Goal: Task Accomplishment & Management: Manage account settings

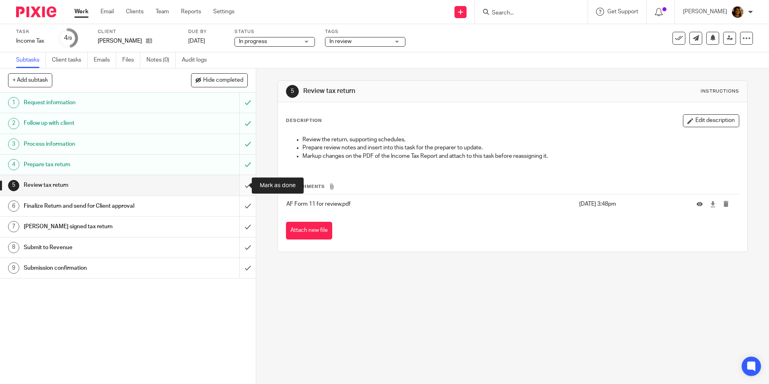
click at [240, 185] on input "submit" at bounding box center [128, 185] width 256 height 20
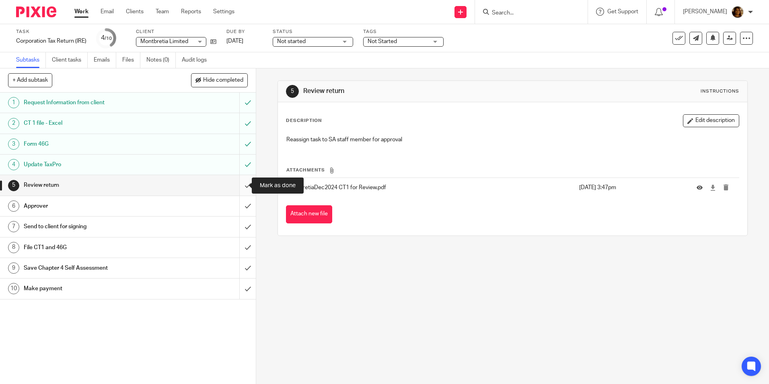
click at [241, 185] on input "submit" at bounding box center [128, 185] width 256 height 20
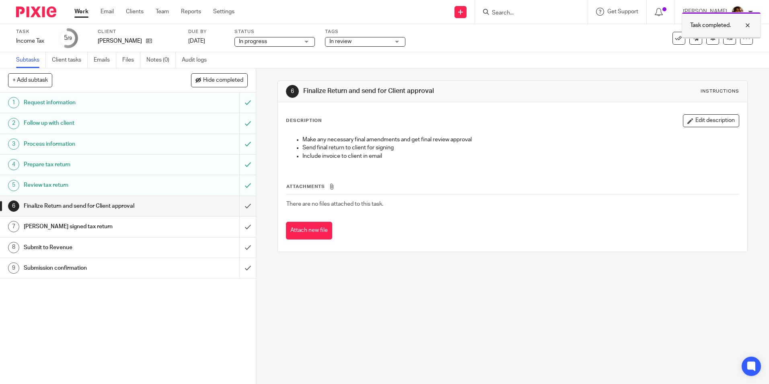
click at [747, 23] on div at bounding box center [741, 26] width 22 height 10
click at [726, 37] on icon at bounding box center [729, 38] width 6 height 6
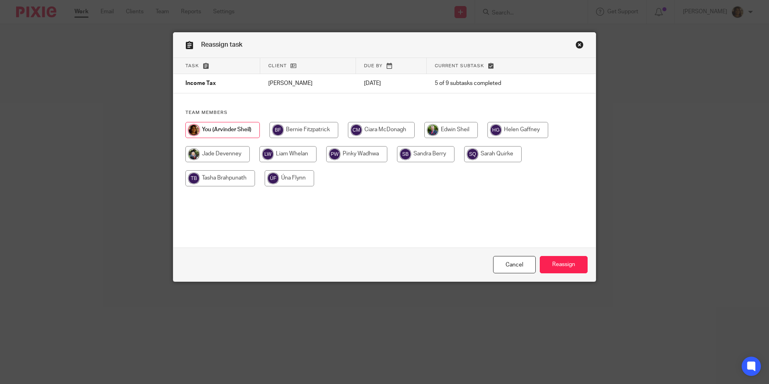
click at [413, 155] on input "radio" at bounding box center [425, 154] width 57 height 16
radio input "true"
click at [550, 262] on input "Reassign" at bounding box center [563, 264] width 48 height 17
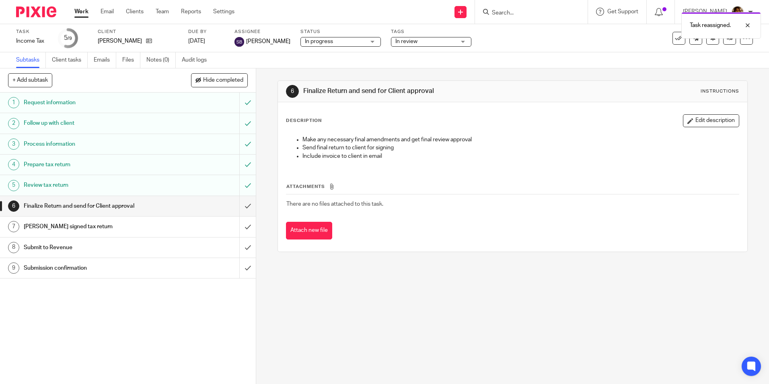
click at [420, 40] on span "In review" at bounding box center [425, 41] width 60 height 8
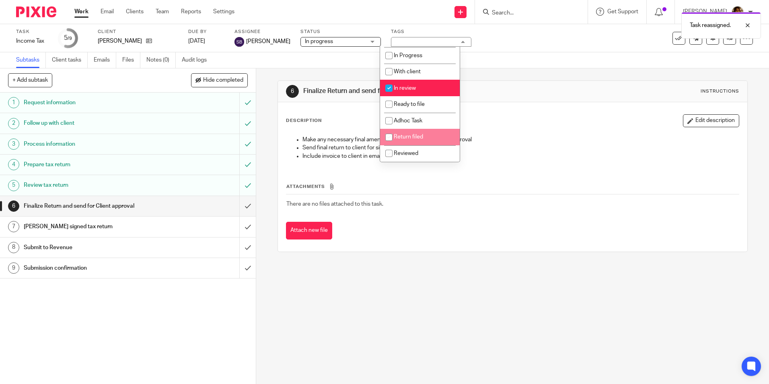
scroll to position [56, 0]
click at [389, 89] on input "checkbox" at bounding box center [388, 87] width 15 height 15
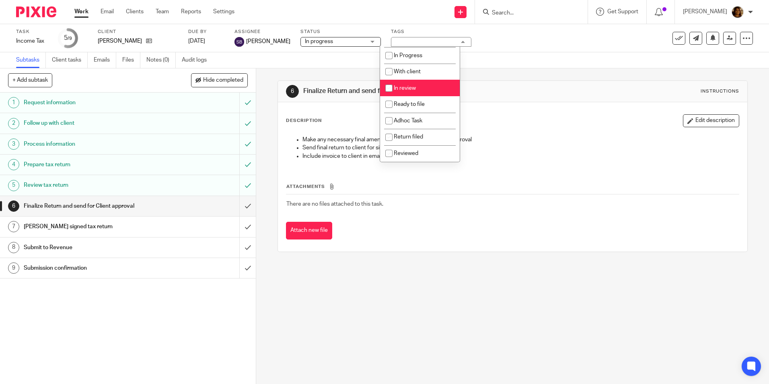
checkbox input "false"
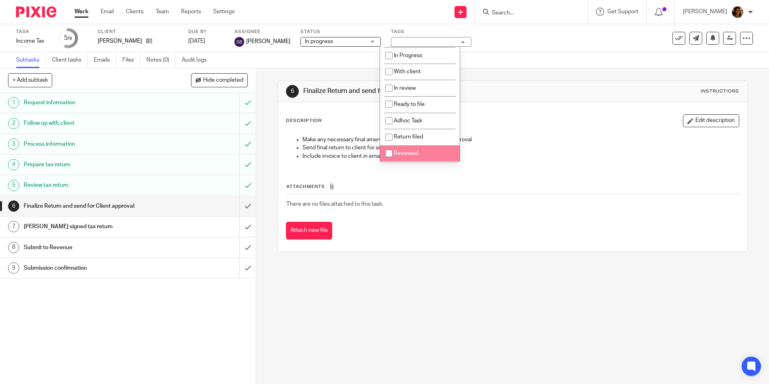
click at [401, 151] on span "Reviewed" at bounding box center [406, 153] width 25 height 6
checkbox input "true"
click at [514, 67] on div "Subtasks Client tasks Emails Files Notes (0) Audit logs" at bounding box center [384, 60] width 769 height 16
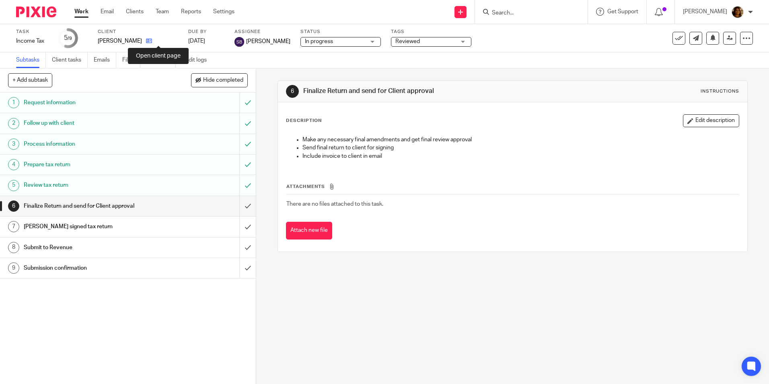
click at [152, 41] on icon at bounding box center [149, 41] width 6 height 6
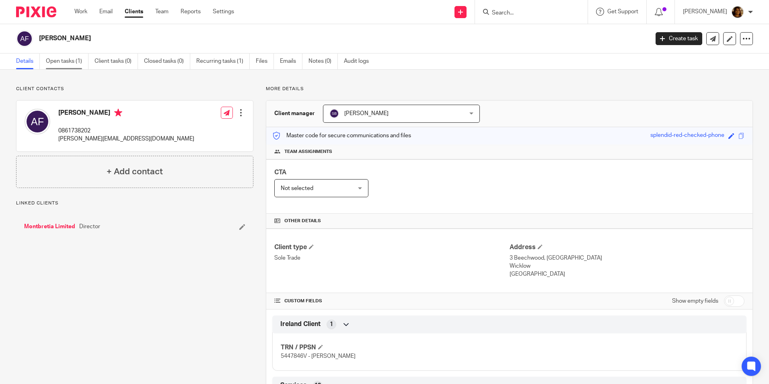
click at [52, 57] on link "Open tasks (1)" at bounding box center [67, 61] width 43 height 16
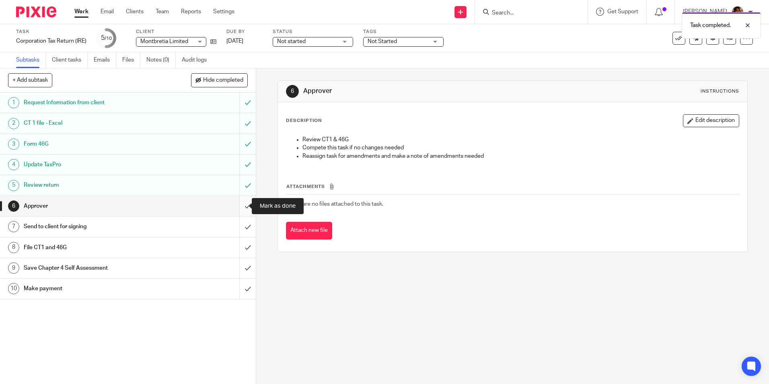
click at [236, 204] on input "submit" at bounding box center [128, 206] width 256 height 20
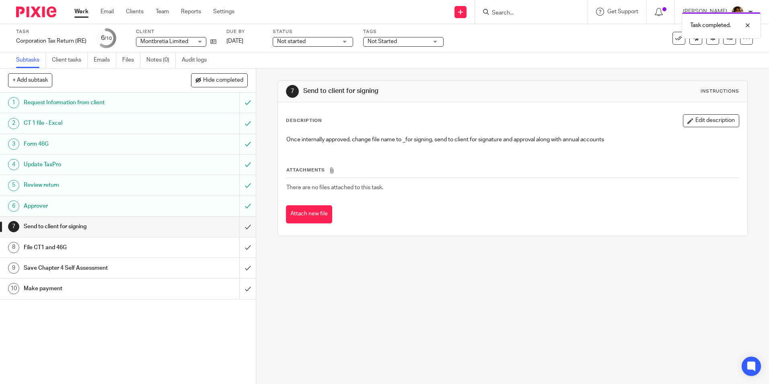
click at [423, 41] on span "Not Started" at bounding box center [397, 41] width 60 height 8
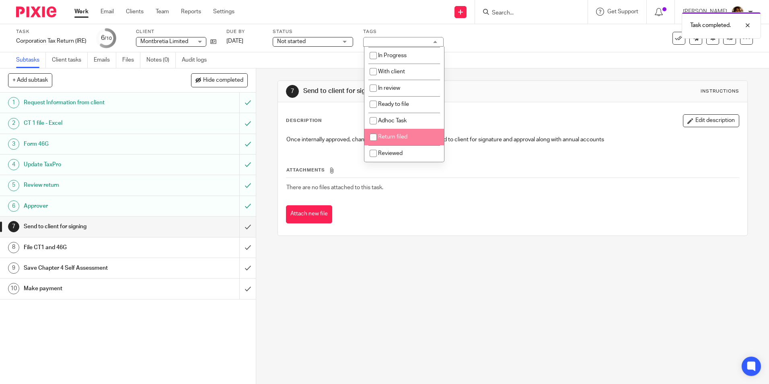
scroll to position [56, 0]
click at [399, 155] on span "Reviewed" at bounding box center [390, 153] width 25 height 6
checkbox input "true"
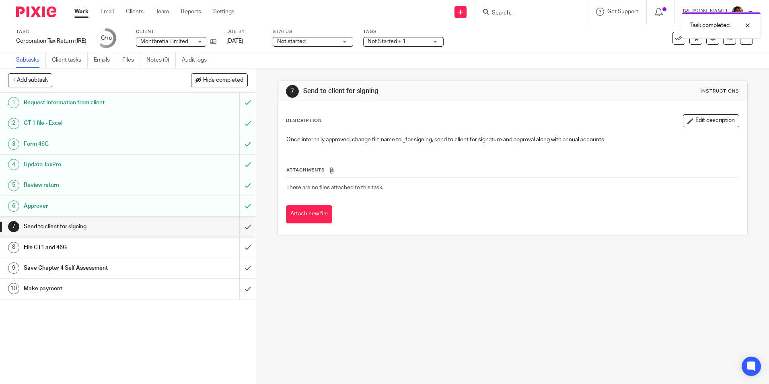
click at [489, 67] on div "Subtasks Client tasks Emails Files Notes (0) Audit logs" at bounding box center [384, 60] width 769 height 16
click at [419, 39] on span "Not Started + 1" at bounding box center [397, 41] width 60 height 8
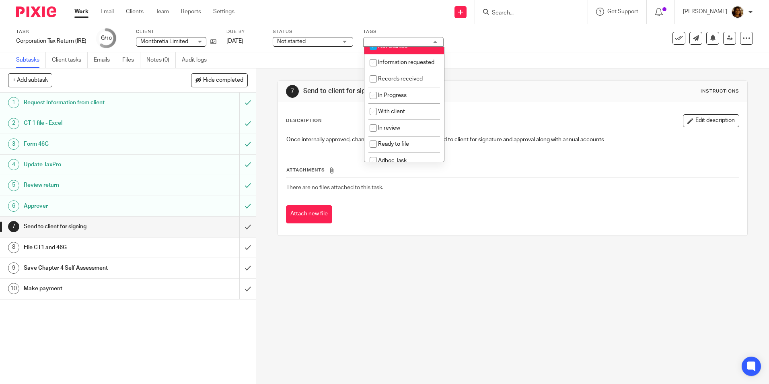
scroll to position [0, 0]
click at [398, 55] on span "Not Started" at bounding box center [392, 55] width 29 height 6
checkbox input "false"
click at [305, 41] on span "Not started" at bounding box center [291, 42] width 29 height 6
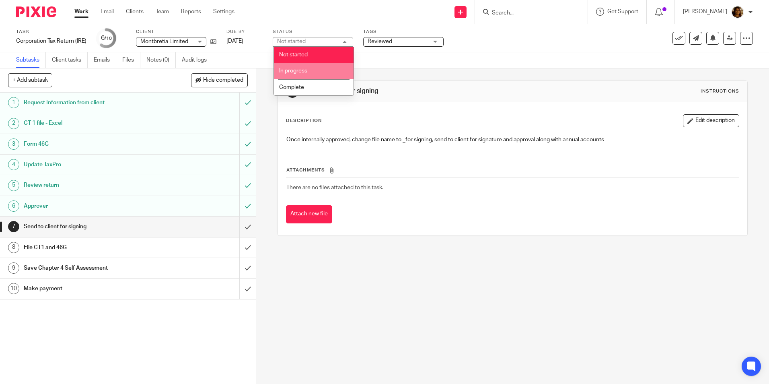
click at [311, 74] on li "In progress" at bounding box center [314, 71] width 80 height 16
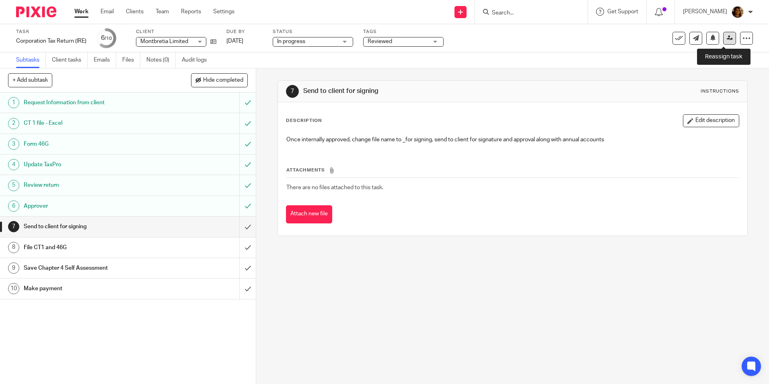
click at [726, 38] on icon at bounding box center [729, 38] width 6 height 6
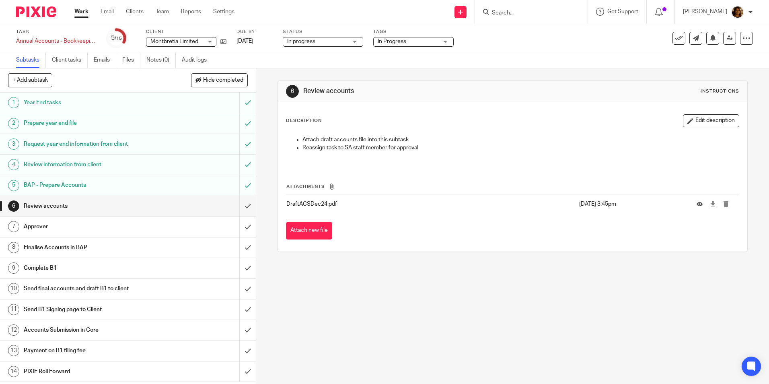
click at [397, 43] on span "In Progress" at bounding box center [391, 42] width 29 height 6
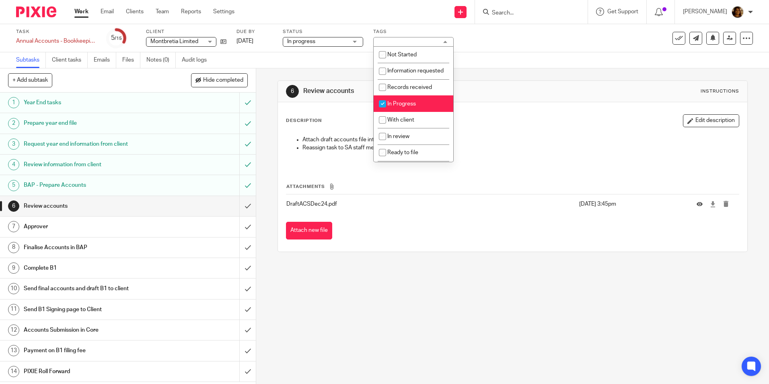
click at [390, 107] on span "In Progress" at bounding box center [401, 104] width 29 height 6
checkbox input "false"
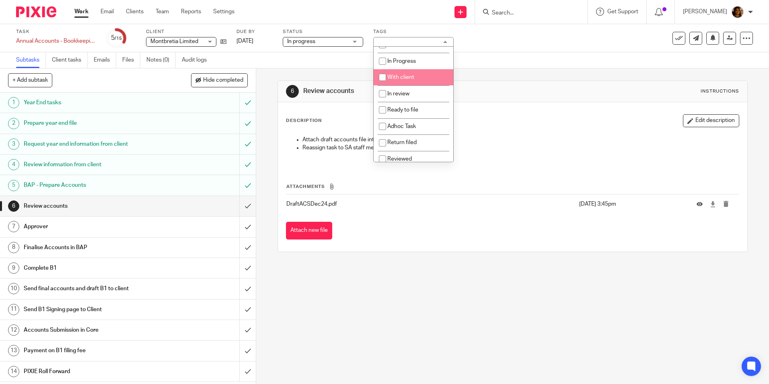
scroll to position [56, 0]
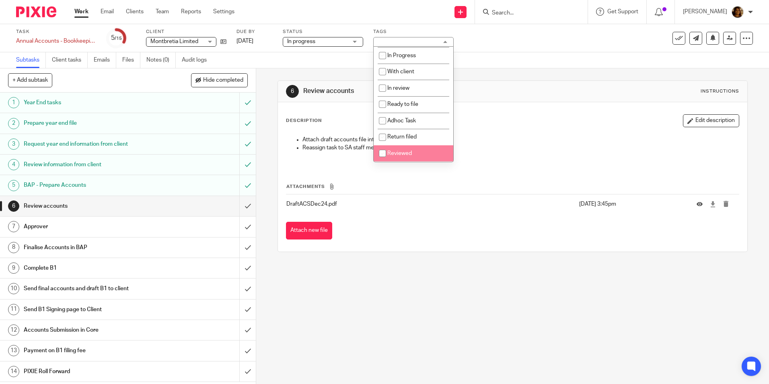
click at [404, 147] on li "Reviewed" at bounding box center [413, 153] width 80 height 16
checkbox input "true"
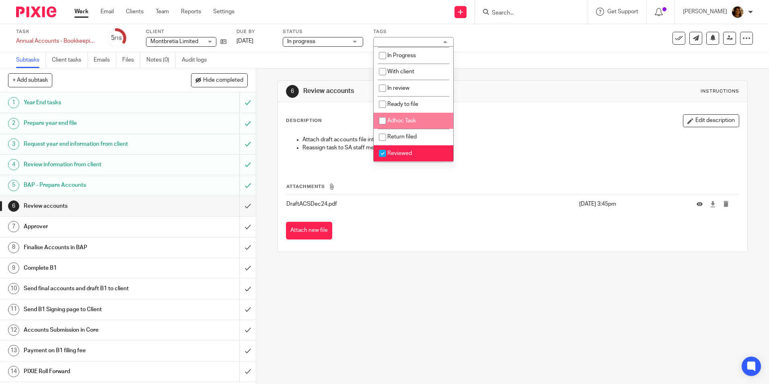
click at [515, 67] on div "Subtasks Client tasks Emails Files Notes (0) Audit logs" at bounding box center [384, 60] width 769 height 16
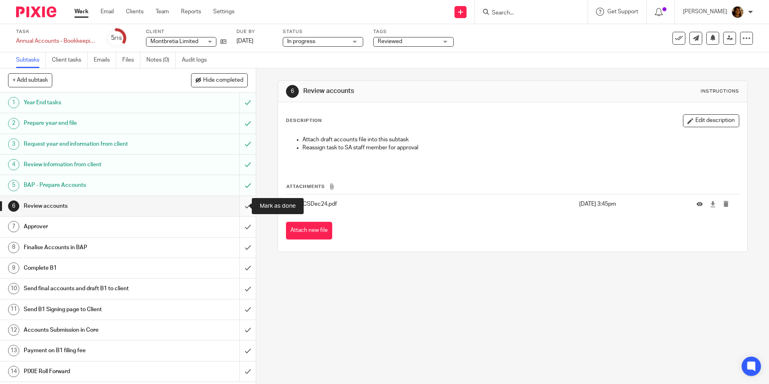
click at [238, 206] on input "submit" at bounding box center [128, 206] width 256 height 20
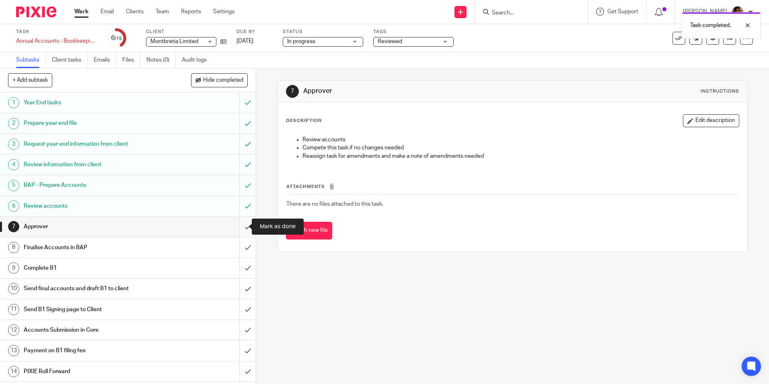
click at [241, 224] on input "submit" at bounding box center [128, 226] width 256 height 20
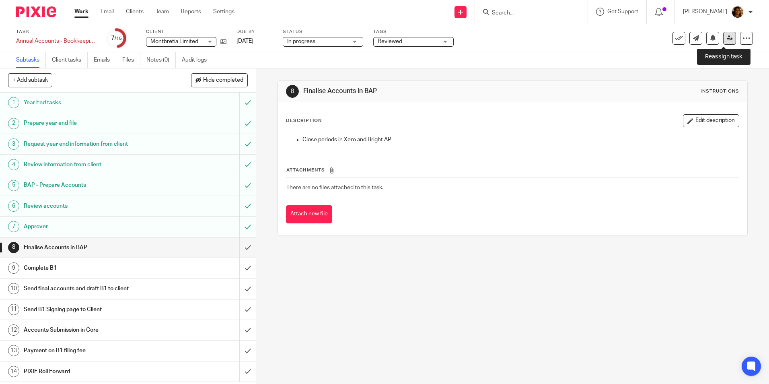
click at [726, 35] on icon at bounding box center [729, 38] width 6 height 6
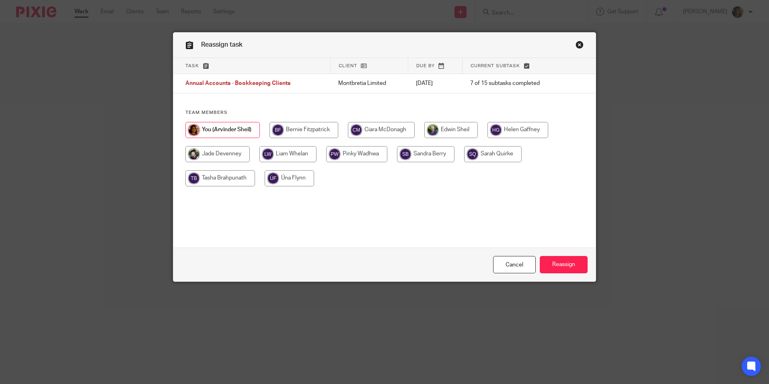
click at [429, 158] on input "radio" at bounding box center [425, 154] width 57 height 16
radio input "true"
click at [565, 265] on input "Reassign" at bounding box center [563, 264] width 48 height 17
click at [419, 155] on input "radio" at bounding box center [425, 154] width 57 height 16
radio input "true"
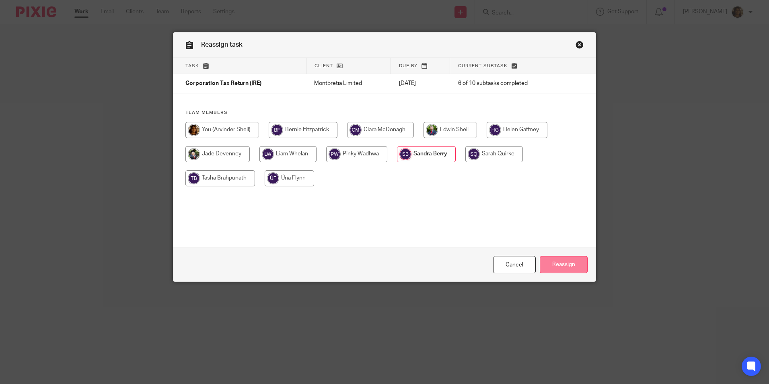
click at [570, 261] on input "Reassign" at bounding box center [563, 264] width 48 height 17
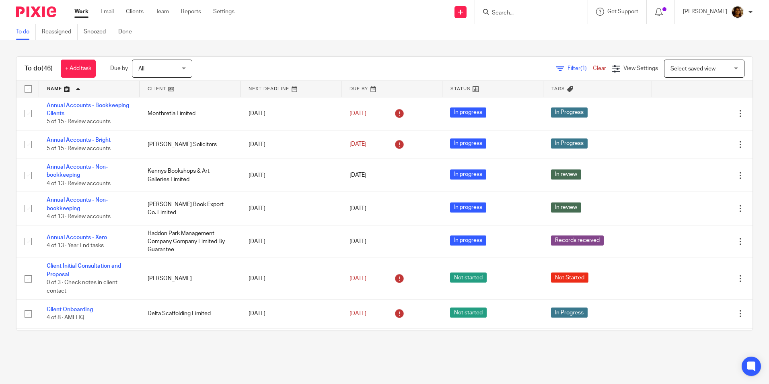
scroll to position [1246, 0]
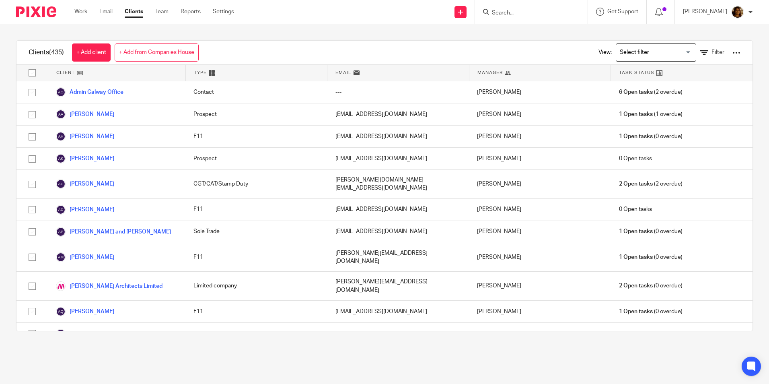
click at [510, 12] on input "Search" at bounding box center [527, 13] width 72 height 7
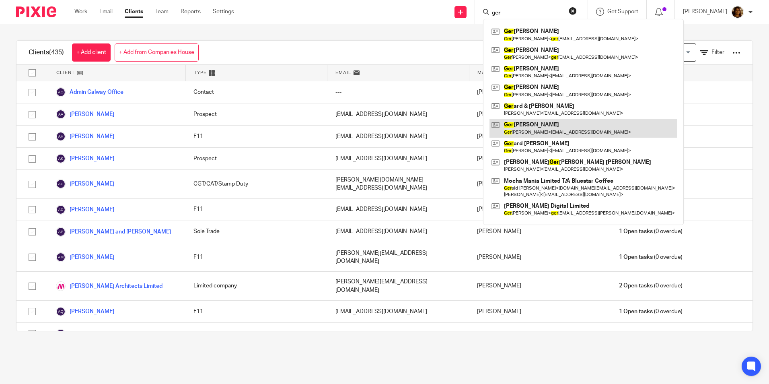
type input "ger"
click at [538, 125] on link at bounding box center [583, 128] width 188 height 18
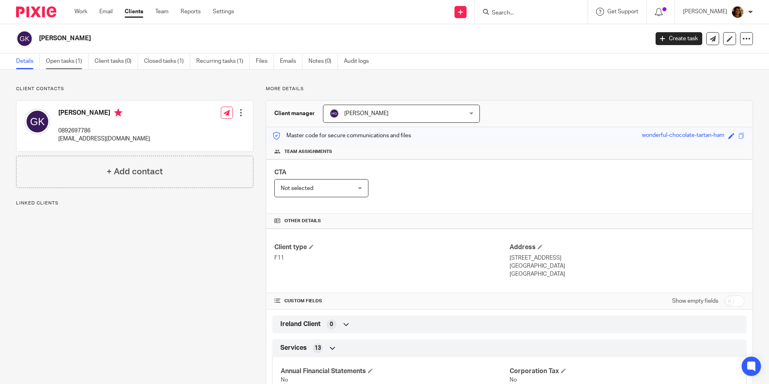
click at [65, 61] on link "Open tasks (1)" at bounding box center [67, 61] width 43 height 16
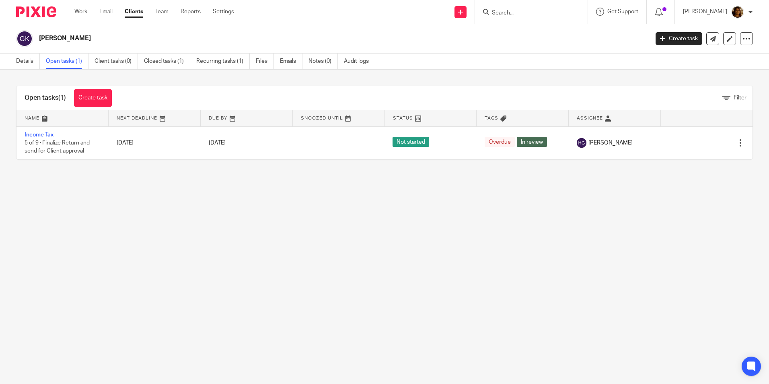
click at [524, 15] on input "Search" at bounding box center [527, 13] width 72 height 7
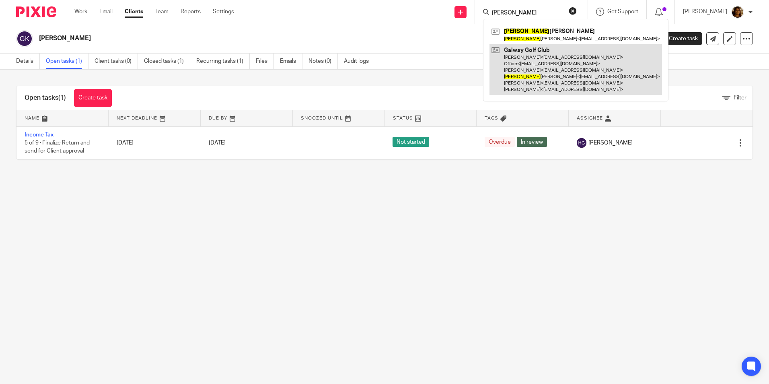
type input "[PERSON_NAME]"
click at [546, 66] on link at bounding box center [575, 69] width 172 height 51
